Goal: Check status: Check status

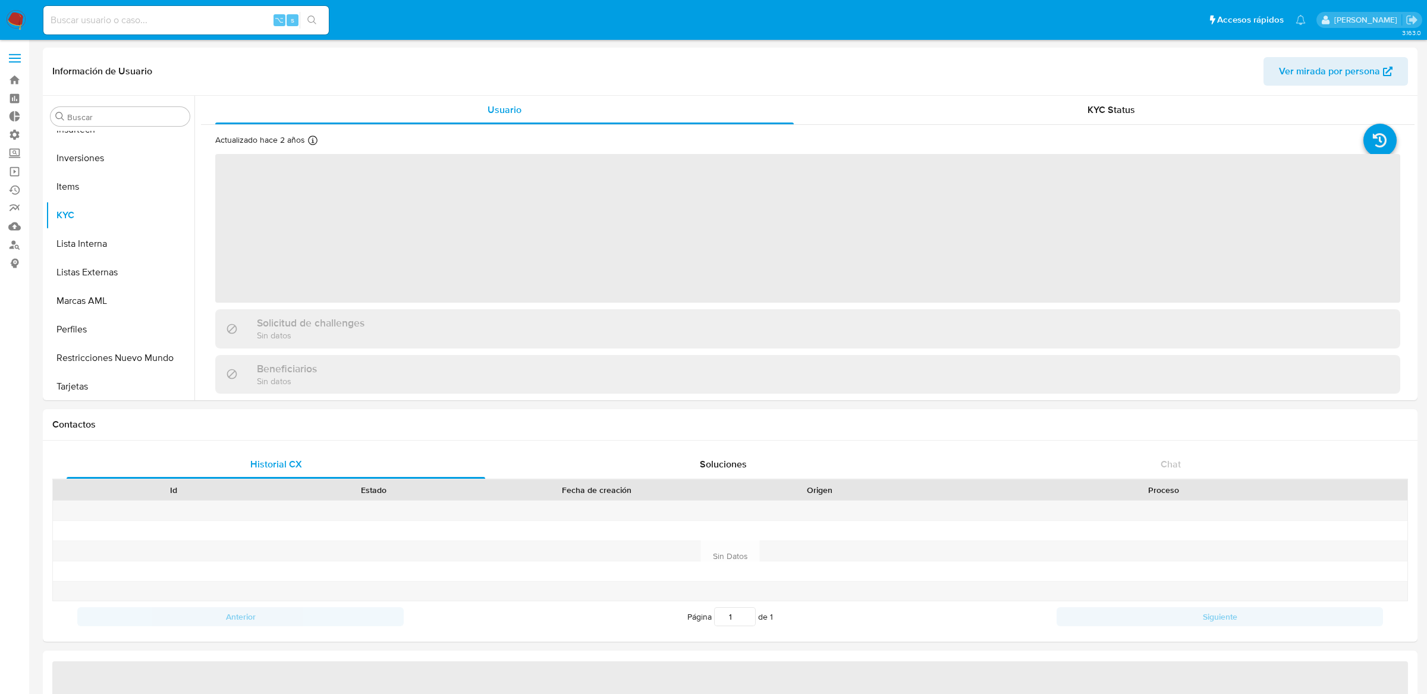
scroll to position [644, 0]
click at [221, 8] on div "⌥ s" at bounding box center [185, 20] width 285 height 29
click at [216, 22] on input at bounding box center [185, 19] width 285 height 15
select select "10"
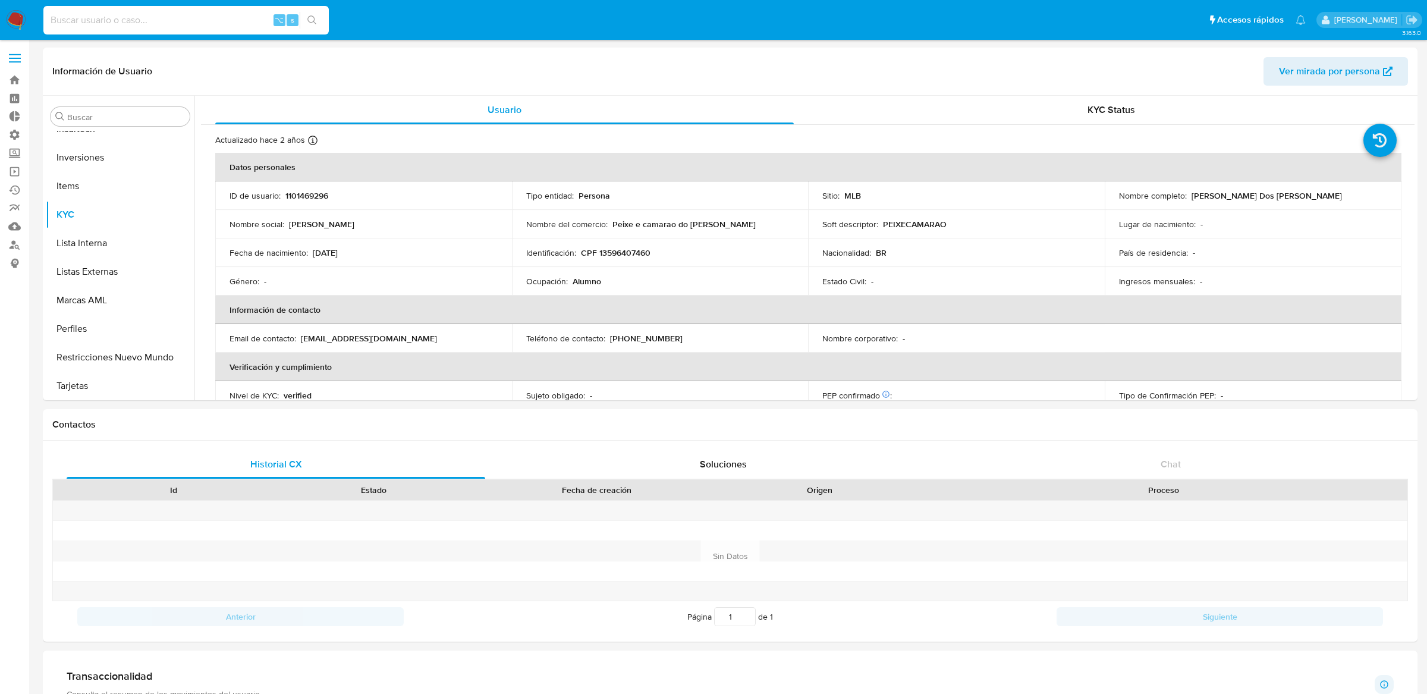
paste input "2583557285"
type input "2583557285"
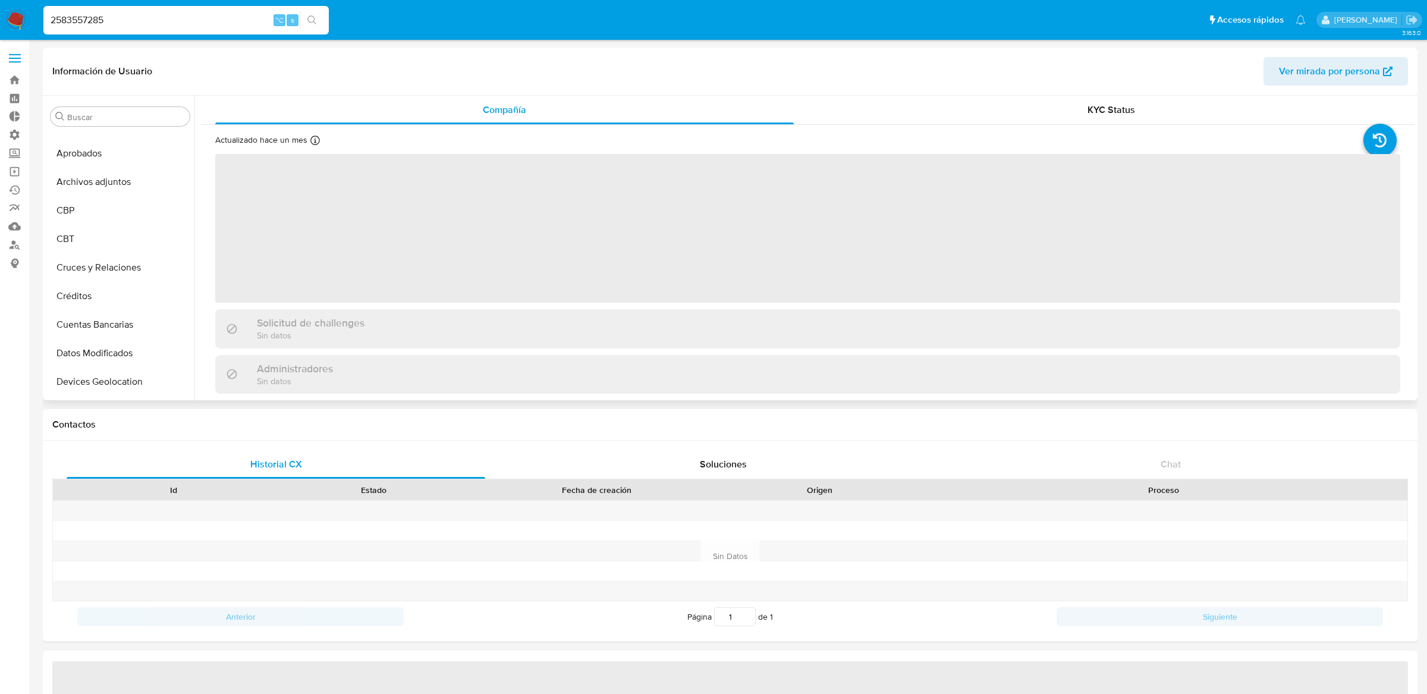
select select "10"
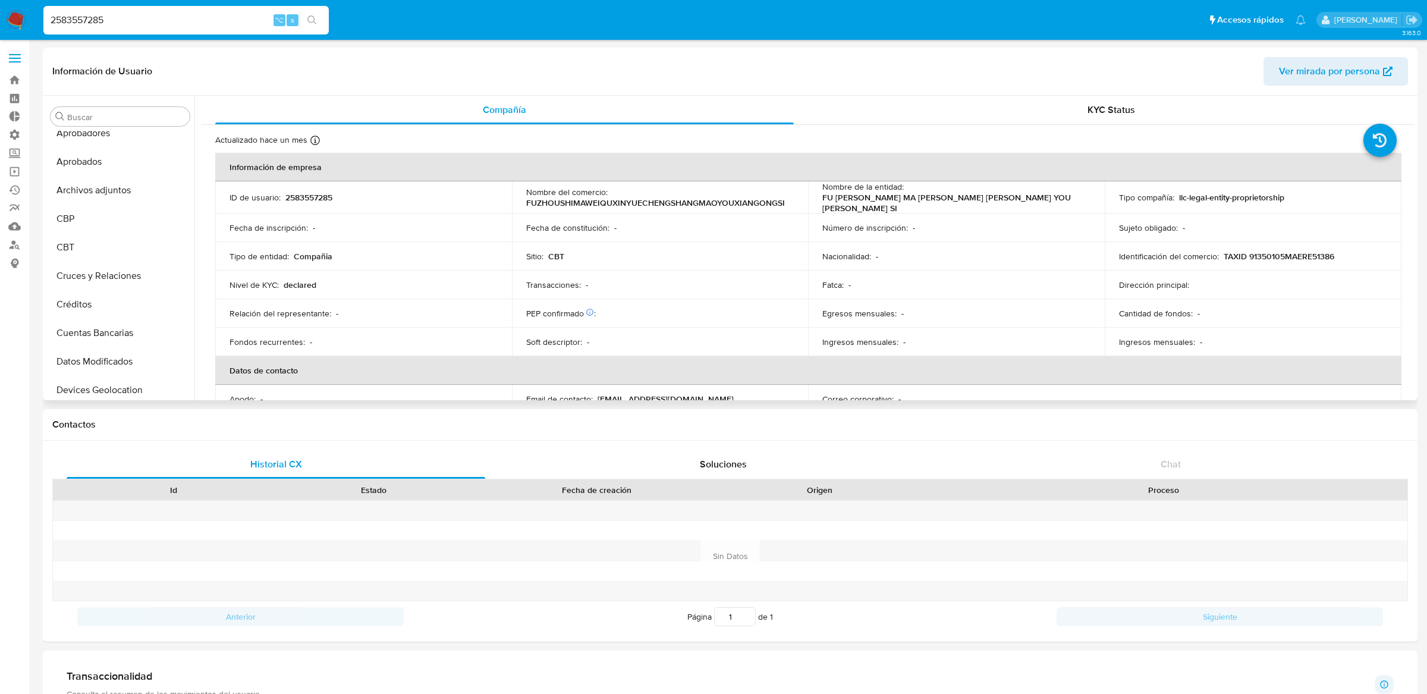
scroll to position [42, 0]
click at [90, 246] on button "CBT" at bounding box center [115, 246] width 139 height 29
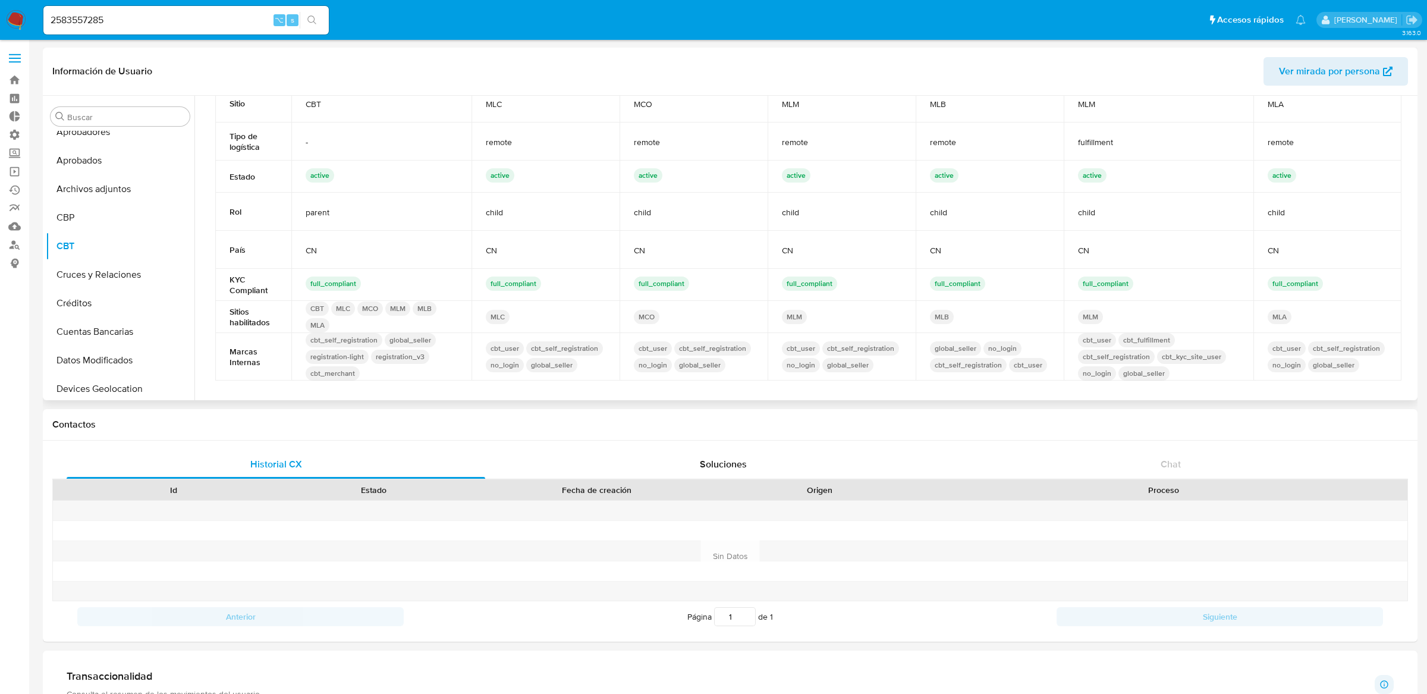
scroll to position [0, 0]
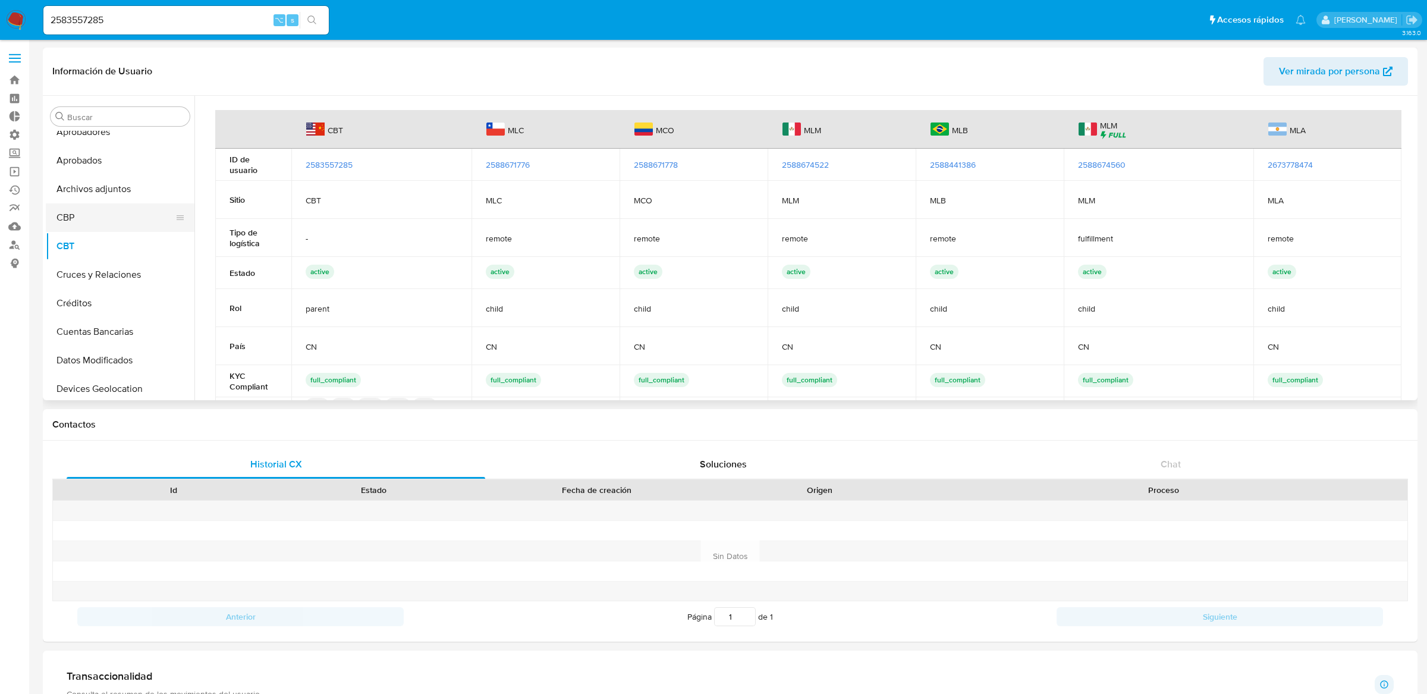
click at [95, 218] on button "CBP" at bounding box center [115, 217] width 139 height 29
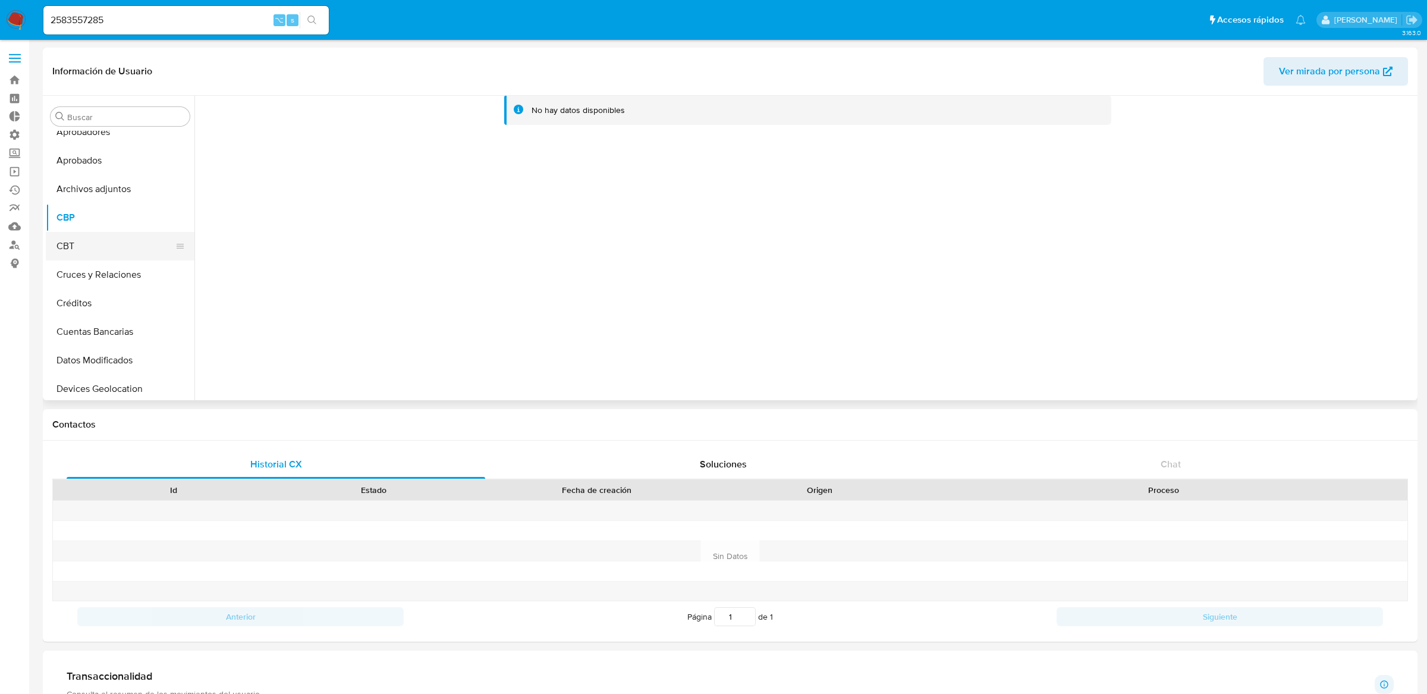
click at [94, 241] on button "CBT" at bounding box center [115, 246] width 139 height 29
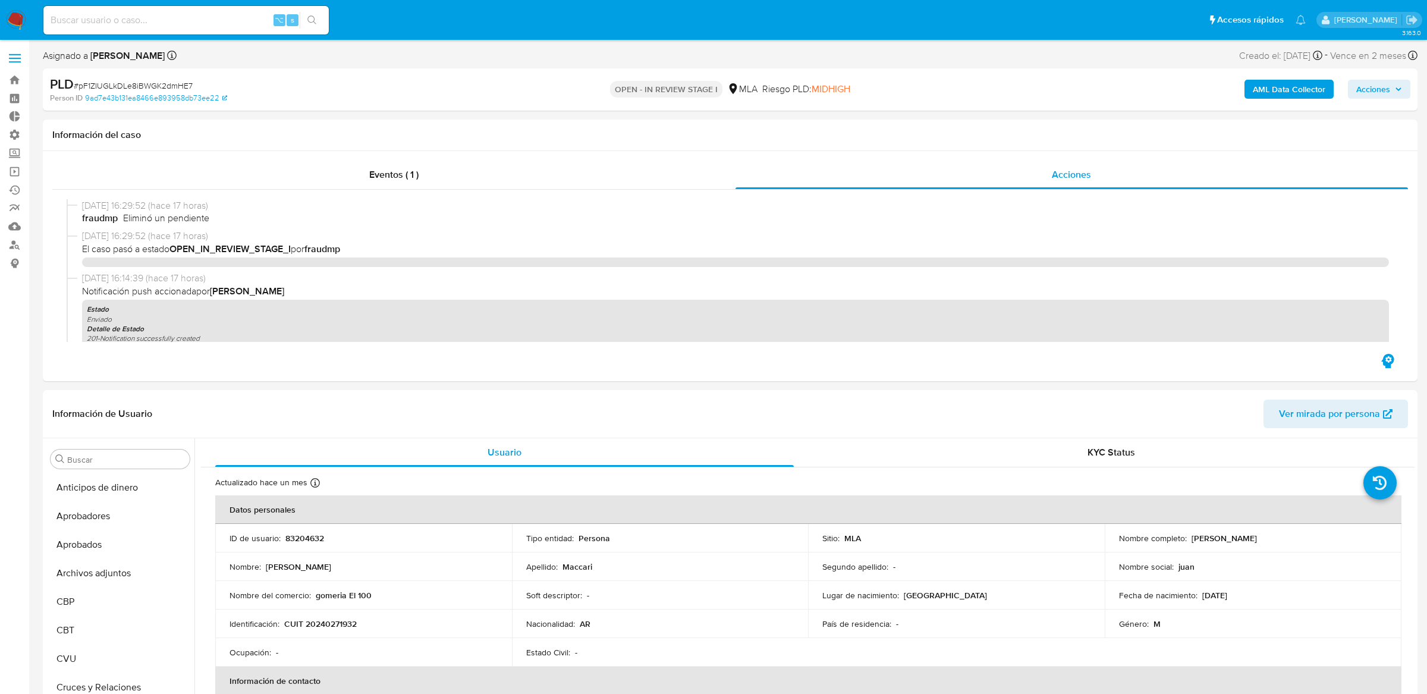
select select "10"
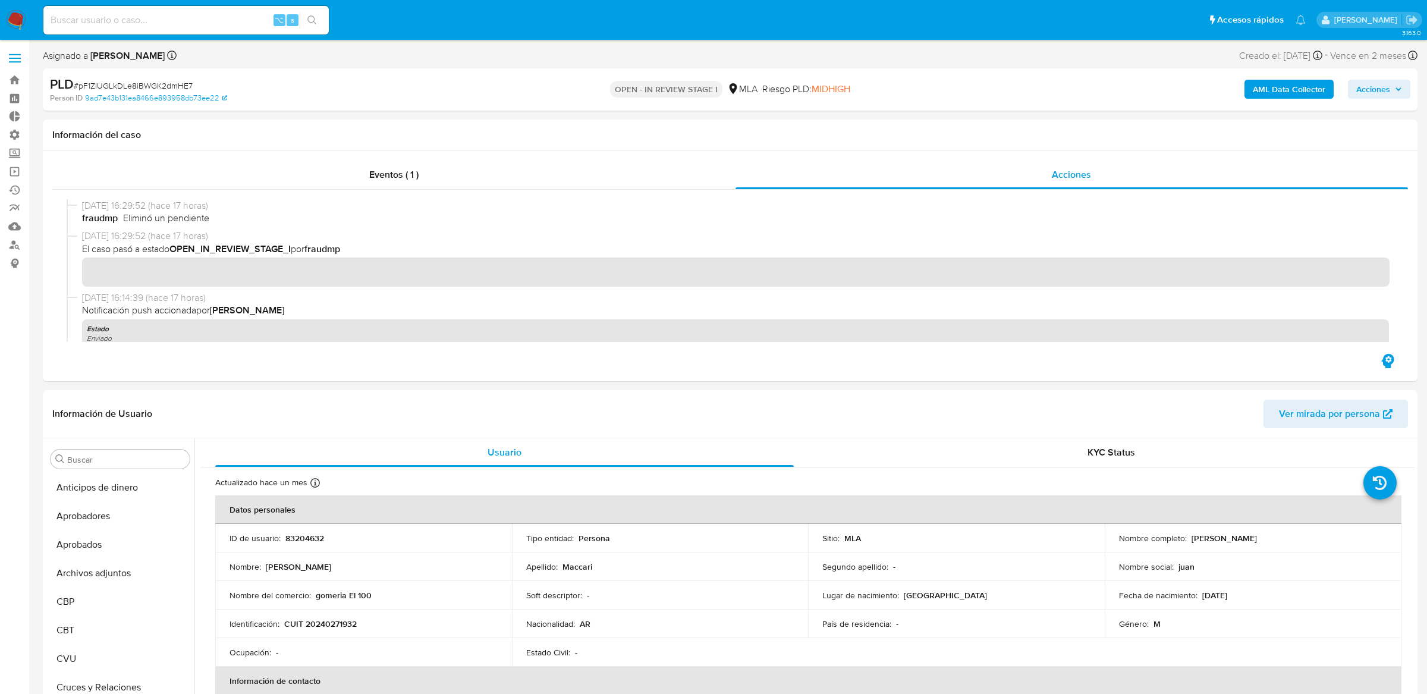
scroll to position [644, 0]
